Goal: Transaction & Acquisition: Book appointment/travel/reservation

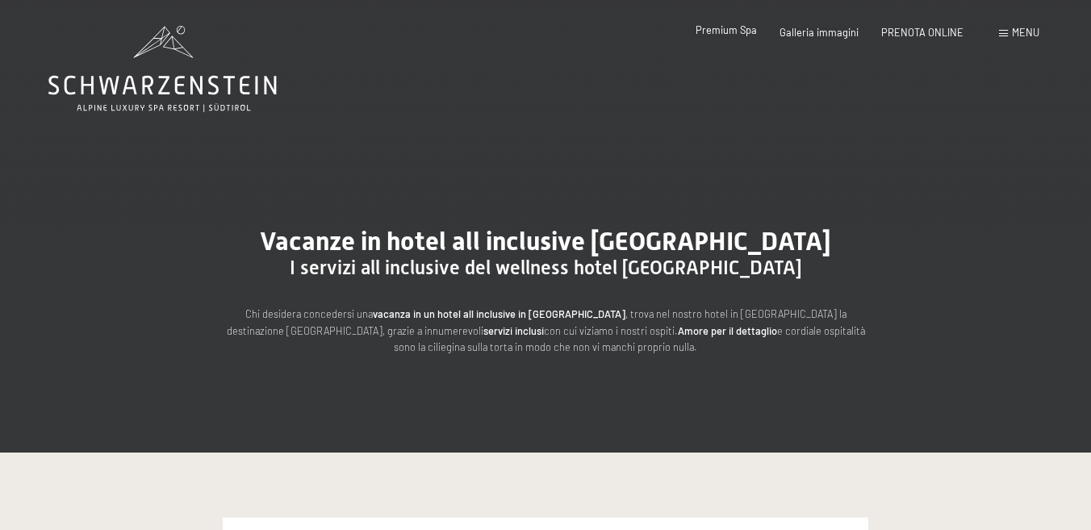
click at [735, 34] on span "Premium Spa" at bounding box center [726, 29] width 61 height 13
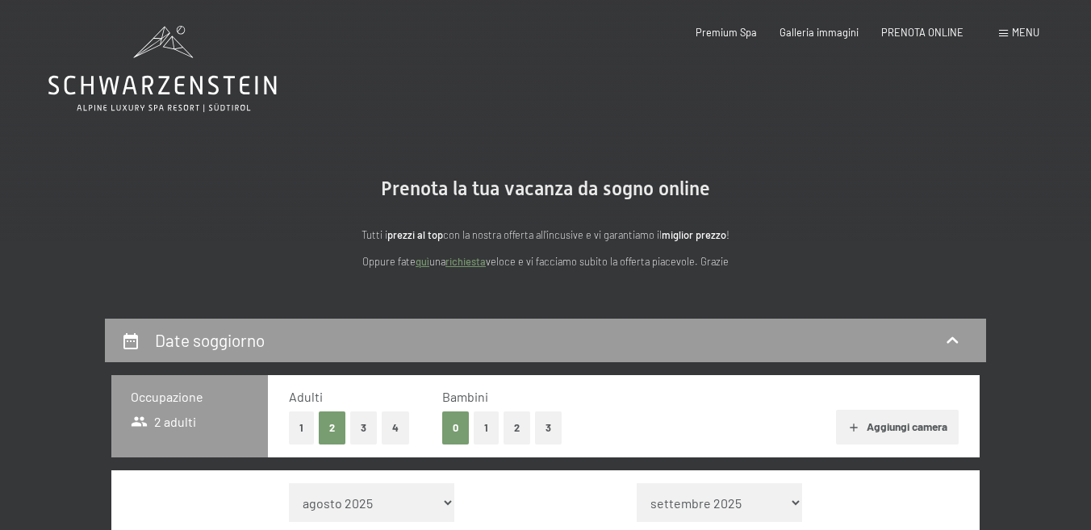
click at [491, 422] on button "1" at bounding box center [486, 428] width 25 height 33
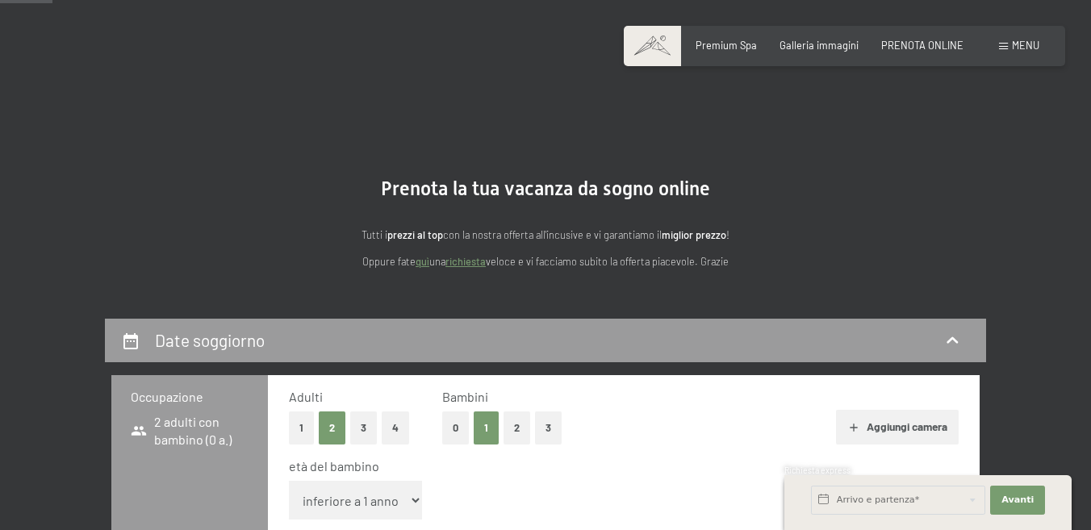
scroll to position [323, 0]
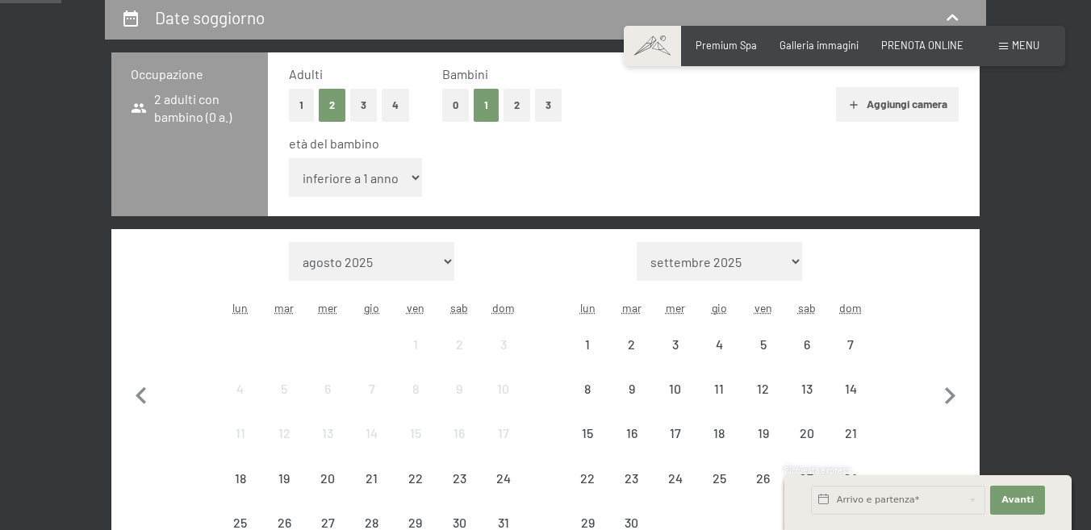
click at [393, 174] on select "inferiore a 1 anno 1 anno 2 anni 3 anni 4 anni 5 anni 6 anni 7 anni 8 anni 9 an…" at bounding box center [355, 177] width 133 height 39
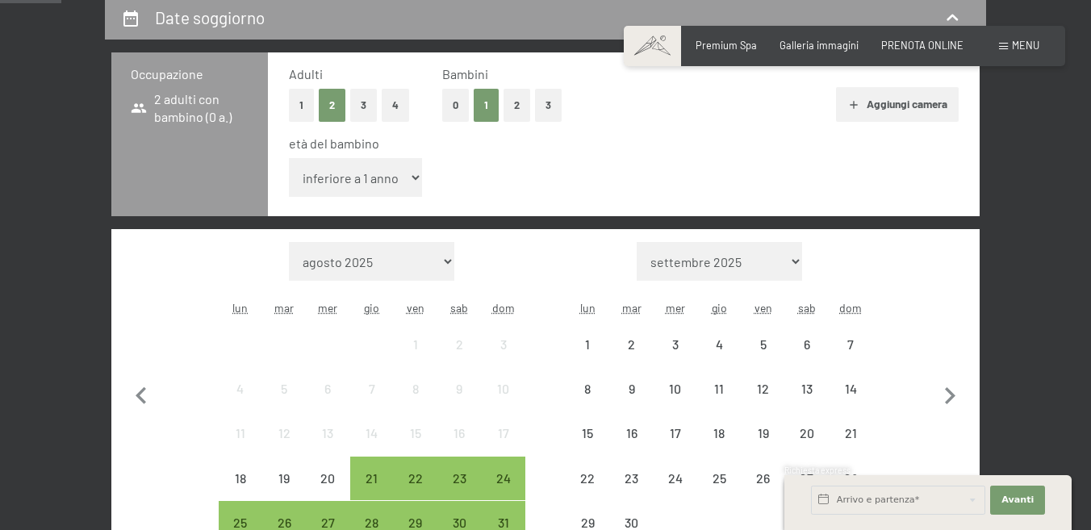
scroll to position [0, 0]
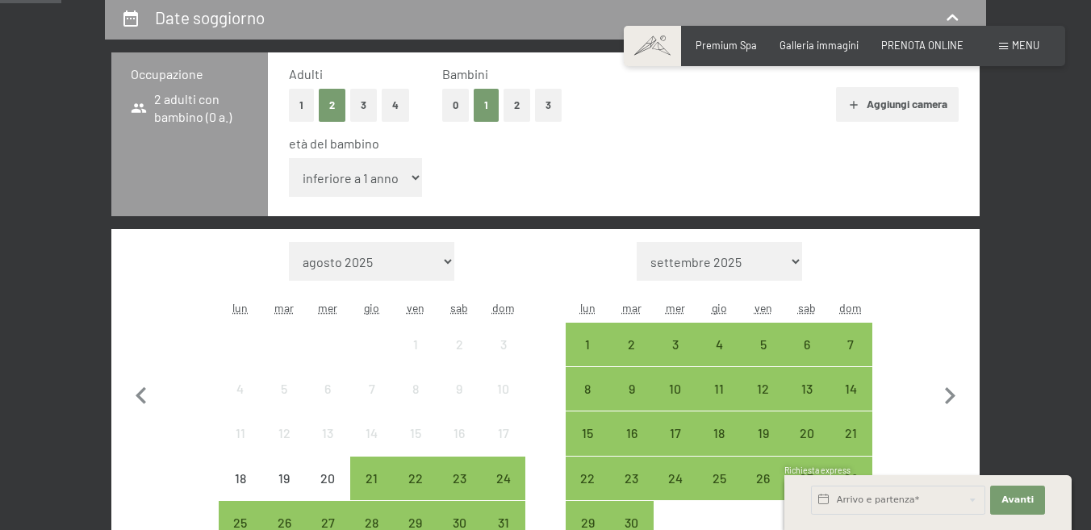
select select "9"
click at [289, 158] on select "inferiore a 1 anno 1 anno 2 anni 3 anni 4 anni 5 anni 6 anni 7 anni 8 anni 9 an…" at bounding box center [355, 177] width 133 height 39
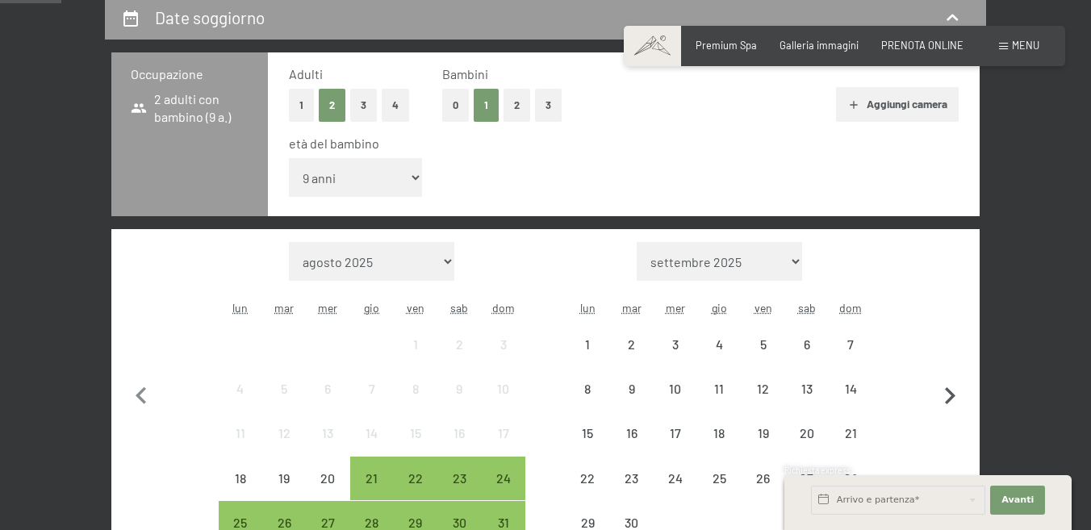
click at [950, 395] on icon "button" at bounding box center [950, 396] width 34 height 34
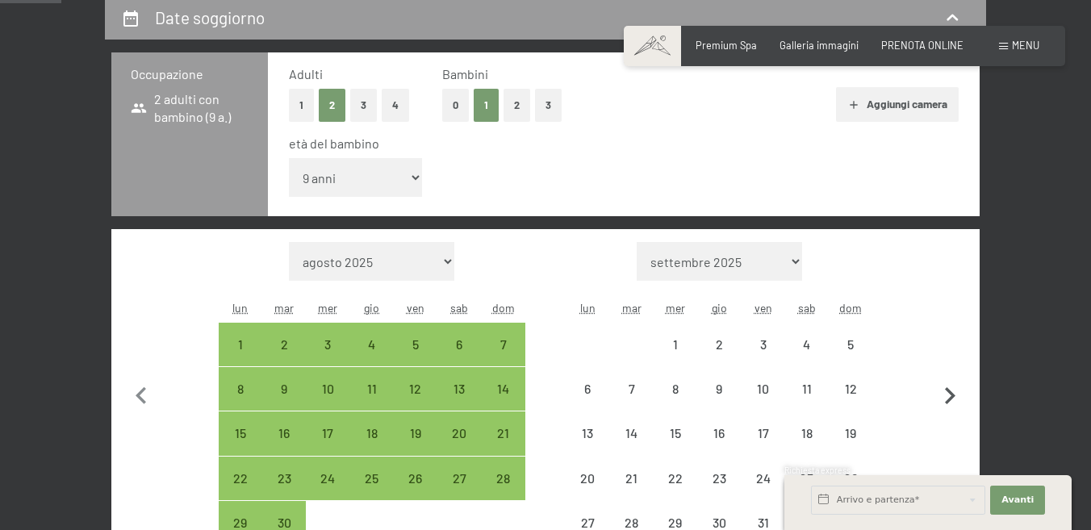
select select "2025-09-01"
select select "2025-10-01"
select select "2025-09-01"
select select "2025-10-01"
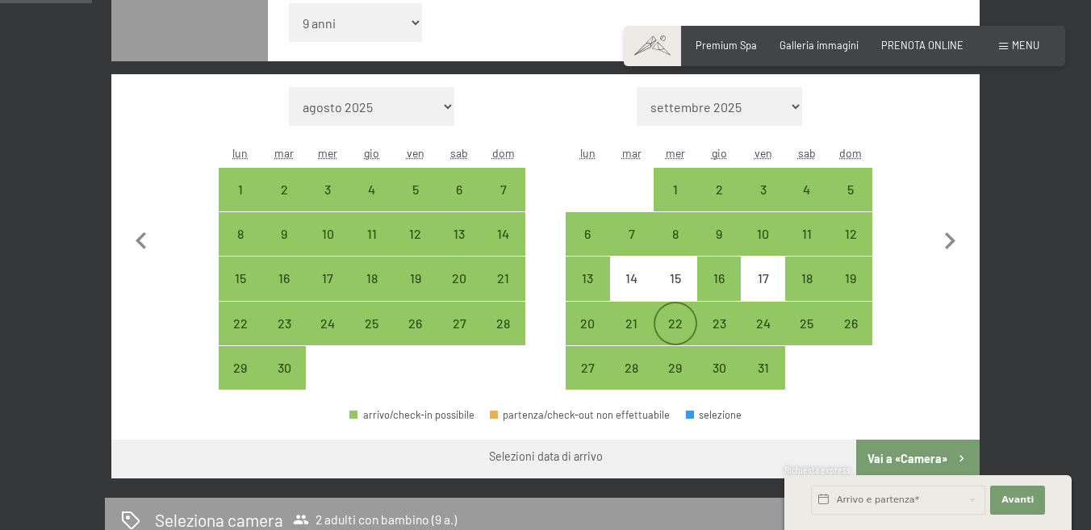
scroll to position [484, 0]
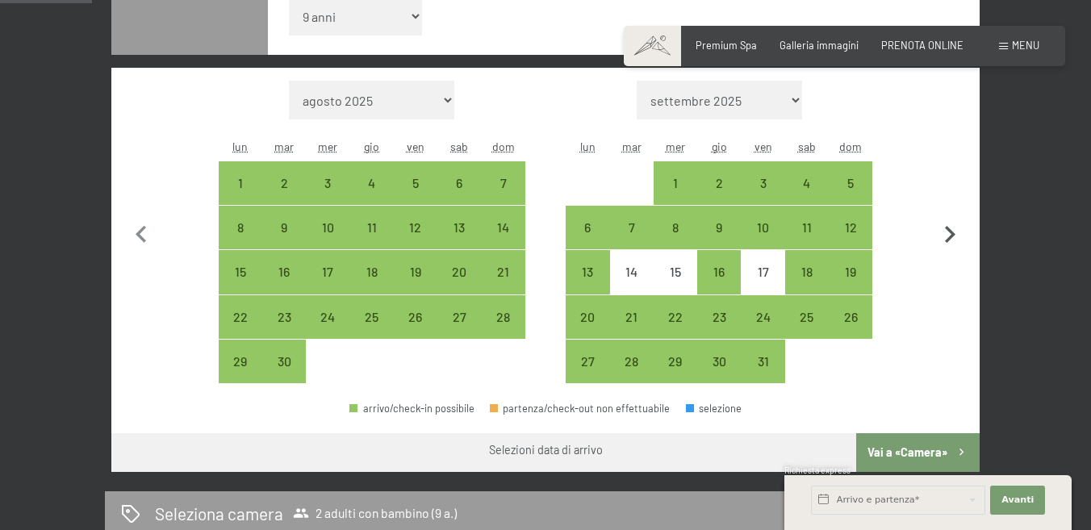
click at [948, 229] on icon "button" at bounding box center [950, 234] width 10 height 17
select select "2025-10-01"
select select "2025-11-01"
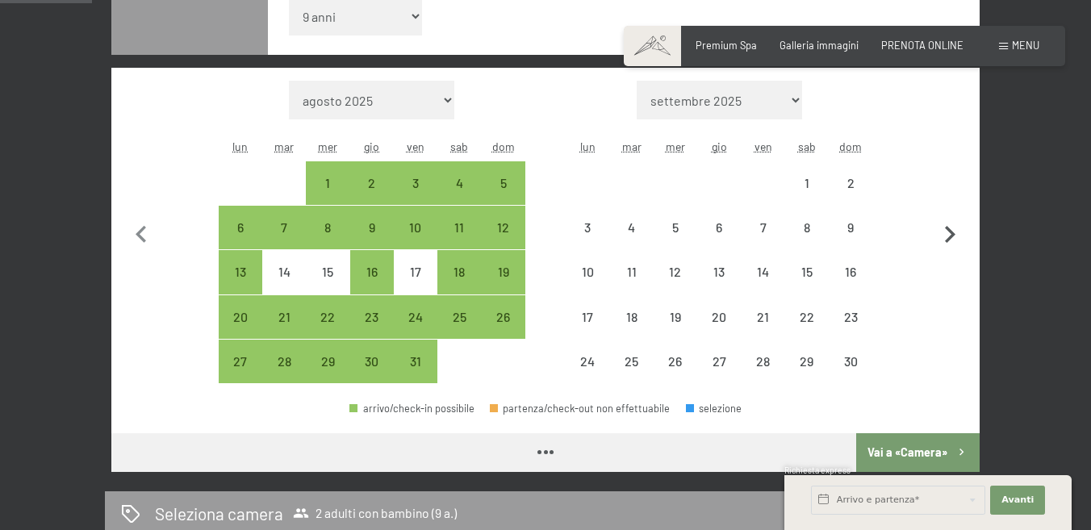
click at [948, 229] on icon "button" at bounding box center [950, 234] width 10 height 17
select select "2025-11-01"
select select "2025-12-01"
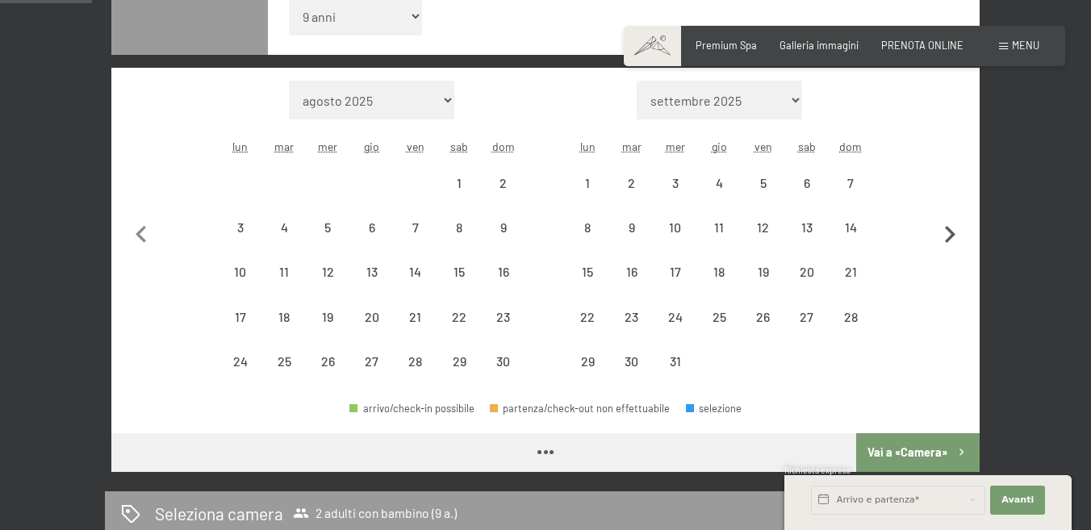
click at [948, 229] on icon "button" at bounding box center [950, 234] width 10 height 17
select select "2025-12-01"
select select "2026-01-01"
click at [948, 229] on icon "button" at bounding box center [950, 234] width 10 height 17
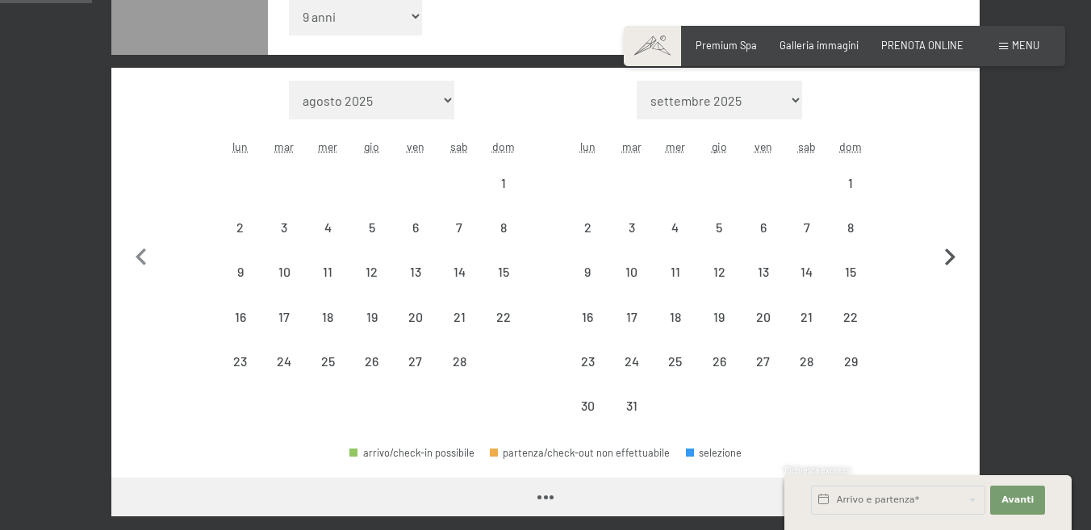
select select "2026-02-01"
select select "2026-03-01"
select select "2026-02-01"
select select "2026-03-01"
click at [847, 272] on div "15" at bounding box center [851, 286] width 40 height 40
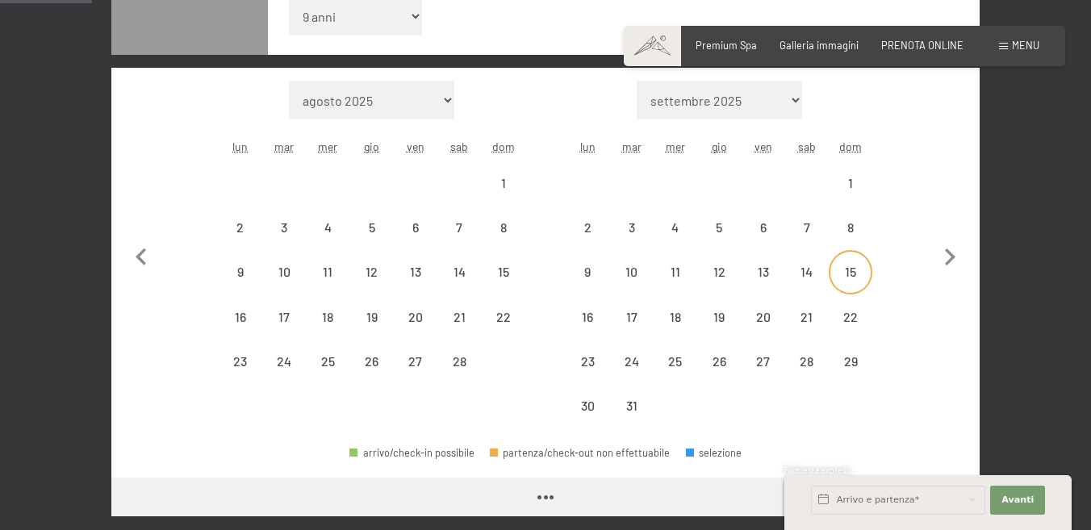
select select "2026-02-01"
select select "2026-03-01"
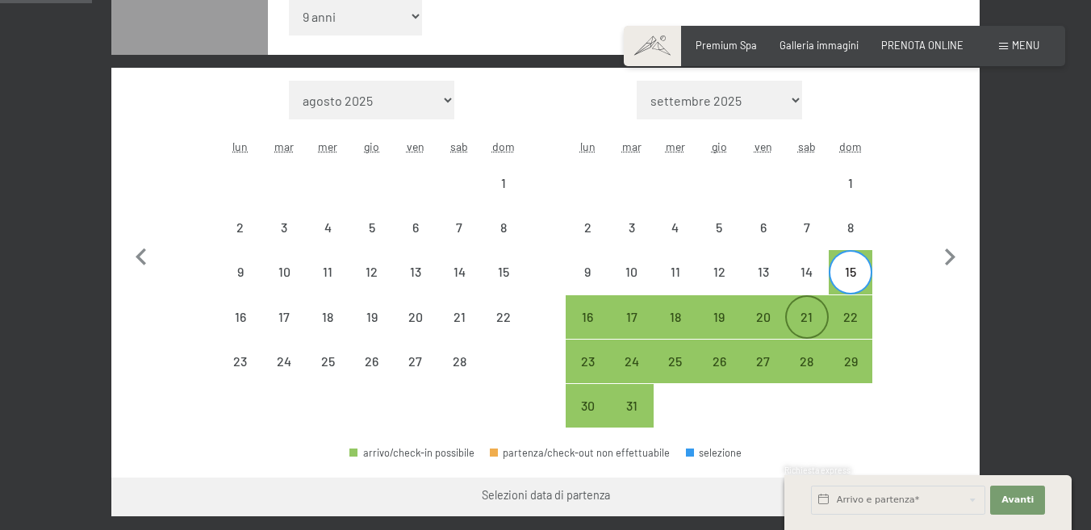
click at [806, 318] on div "21" at bounding box center [807, 331] width 40 height 40
select select "2026-02-01"
select select "2026-03-01"
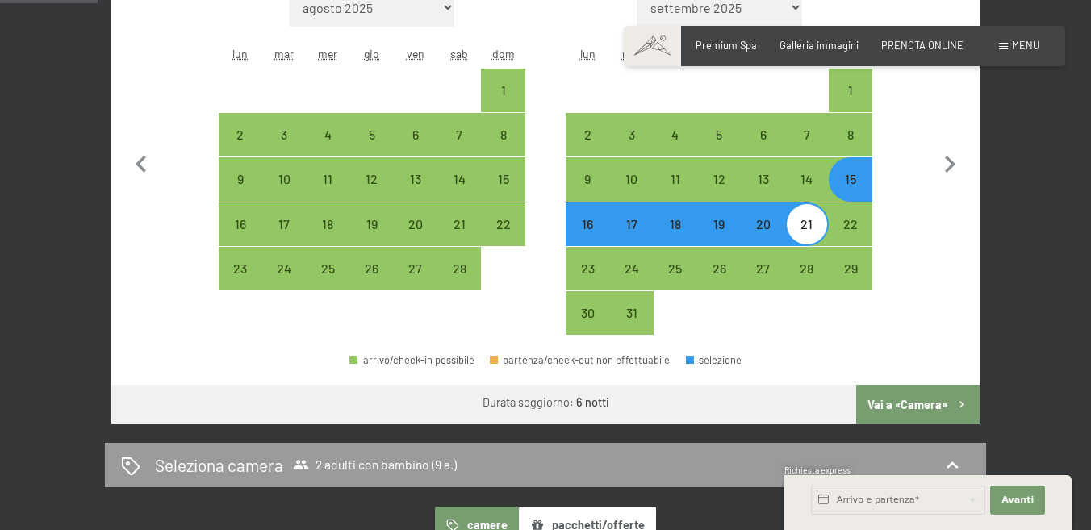
scroll to position [646, 0]
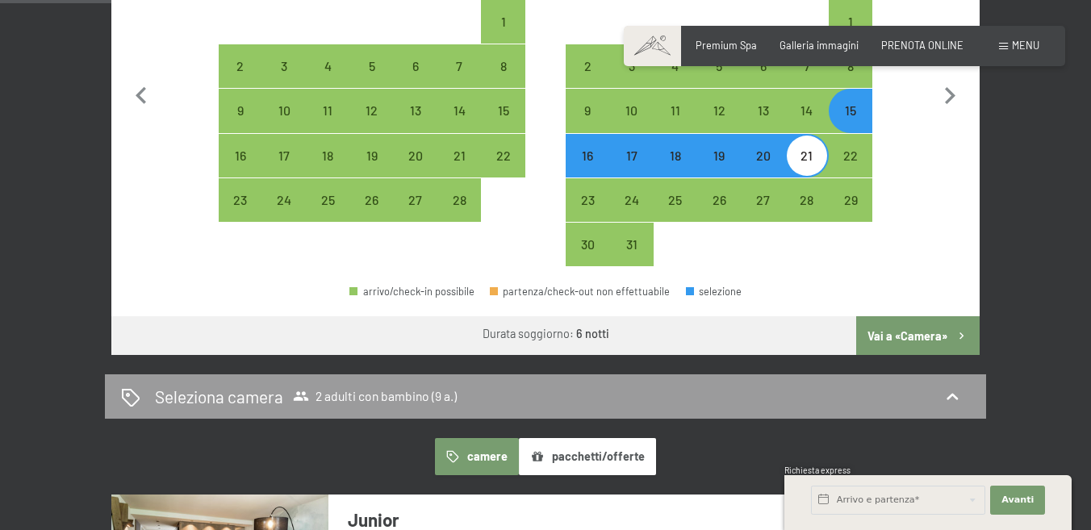
click at [909, 330] on button "Vai a «Camera»" at bounding box center [917, 335] width 123 height 39
select select "2026-02-01"
select select "2026-03-01"
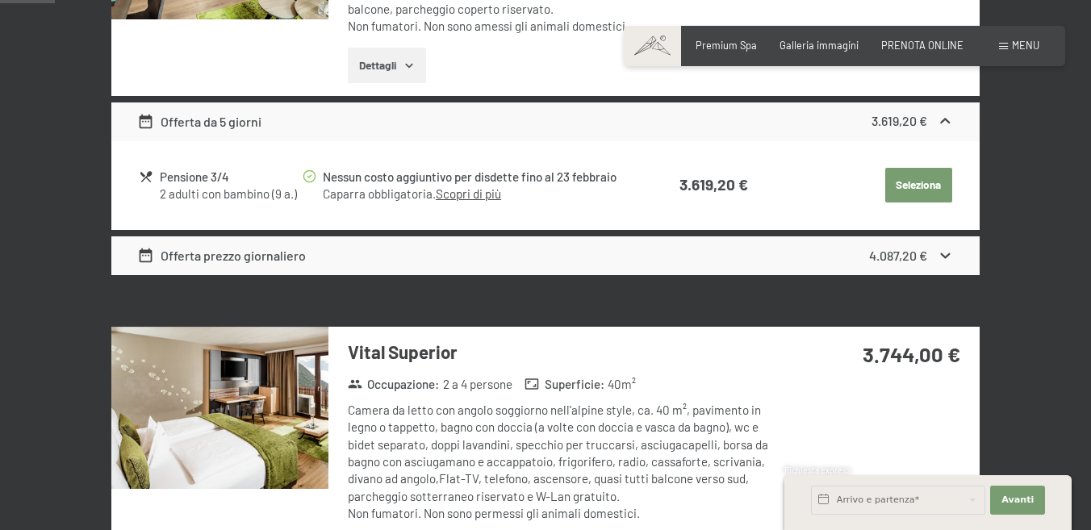
scroll to position [318, 0]
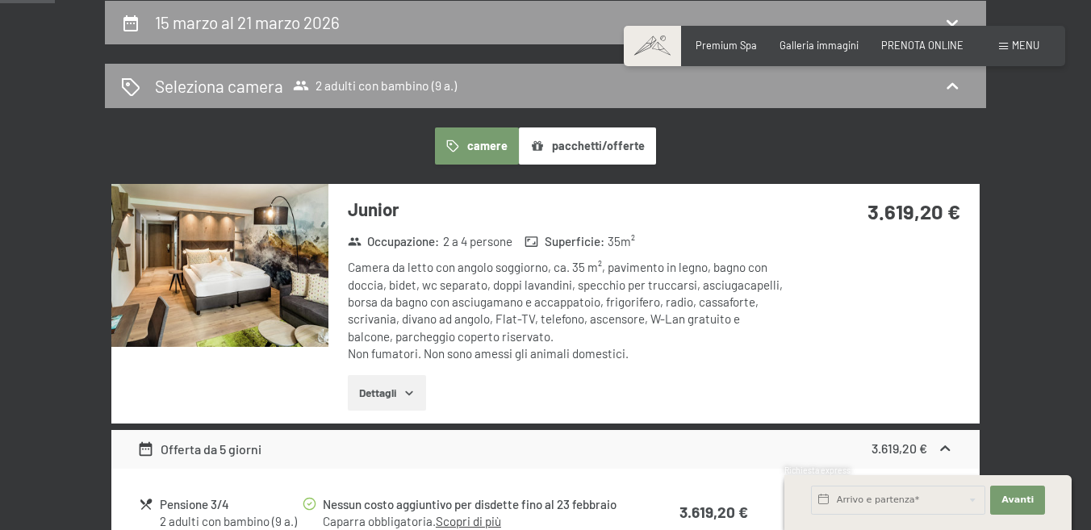
click at [359, 389] on button "Dettagli" at bounding box center [387, 393] width 78 height 36
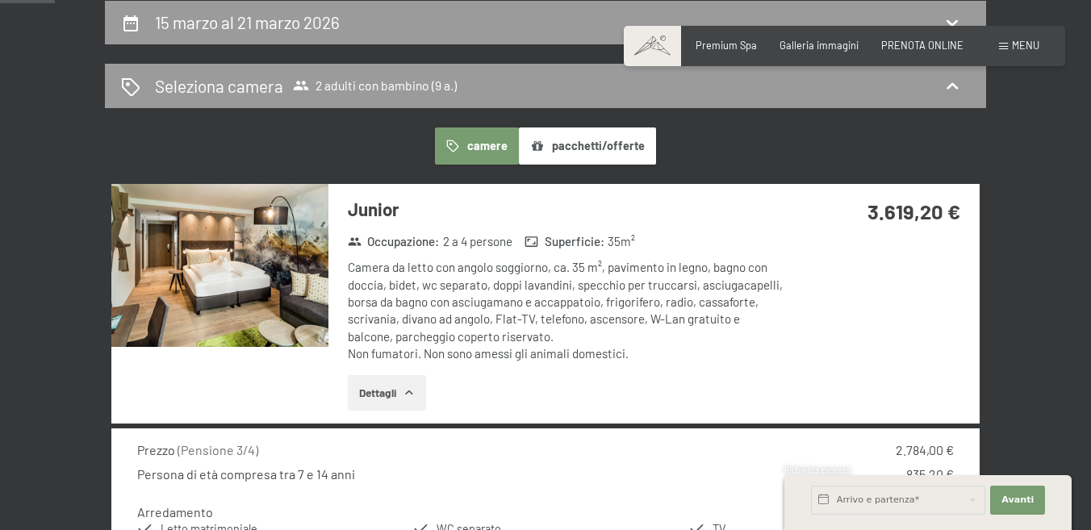
click at [359, 389] on button "Dettagli" at bounding box center [387, 393] width 78 height 36
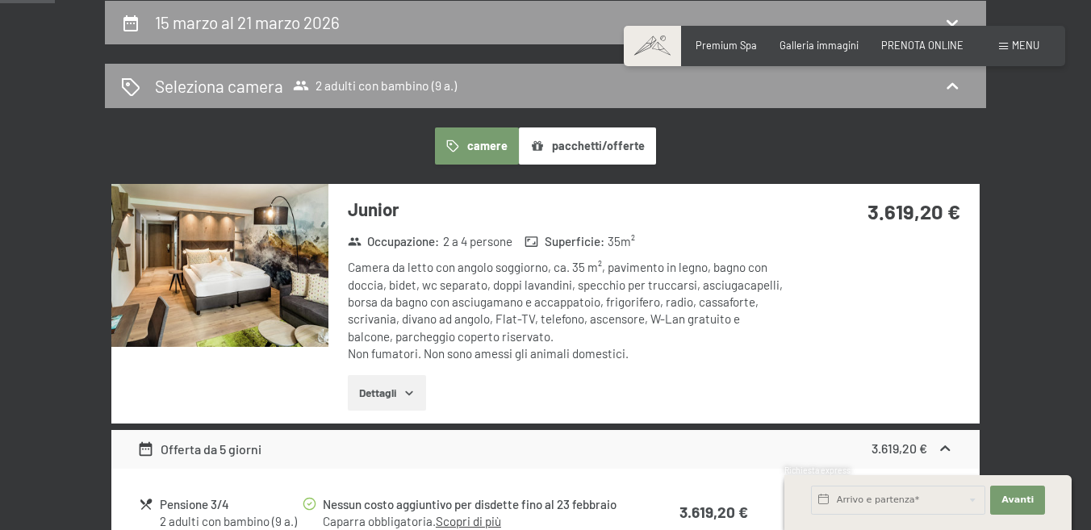
click at [404, 387] on icon "button" at bounding box center [409, 393] width 13 height 13
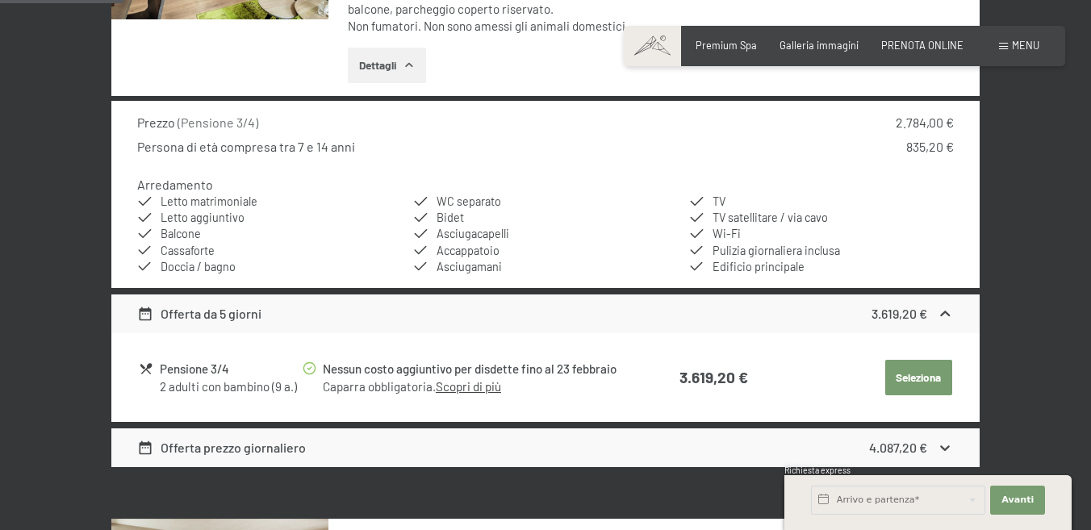
scroll to position [726, 0]
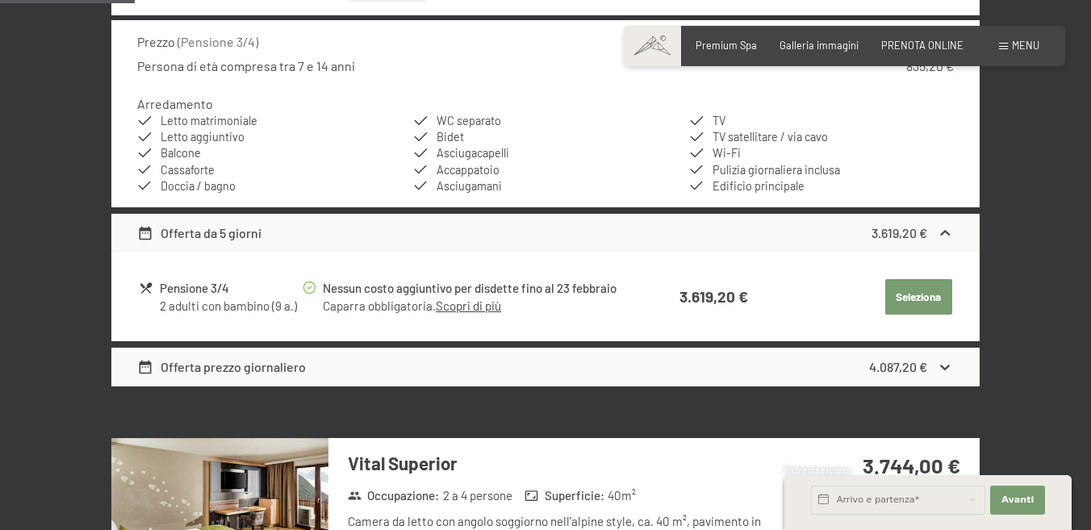
click at [898, 354] on div "Offerta prezzo giornaliero 4.087,20 €" at bounding box center [545, 367] width 869 height 39
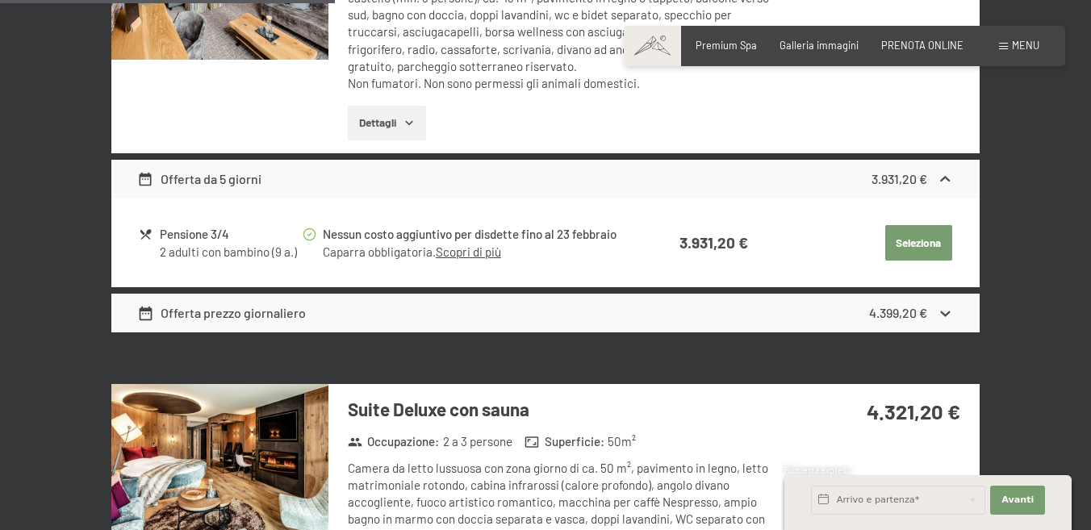
scroll to position [1857, 0]
